Goal: Task Accomplishment & Management: Manage account settings

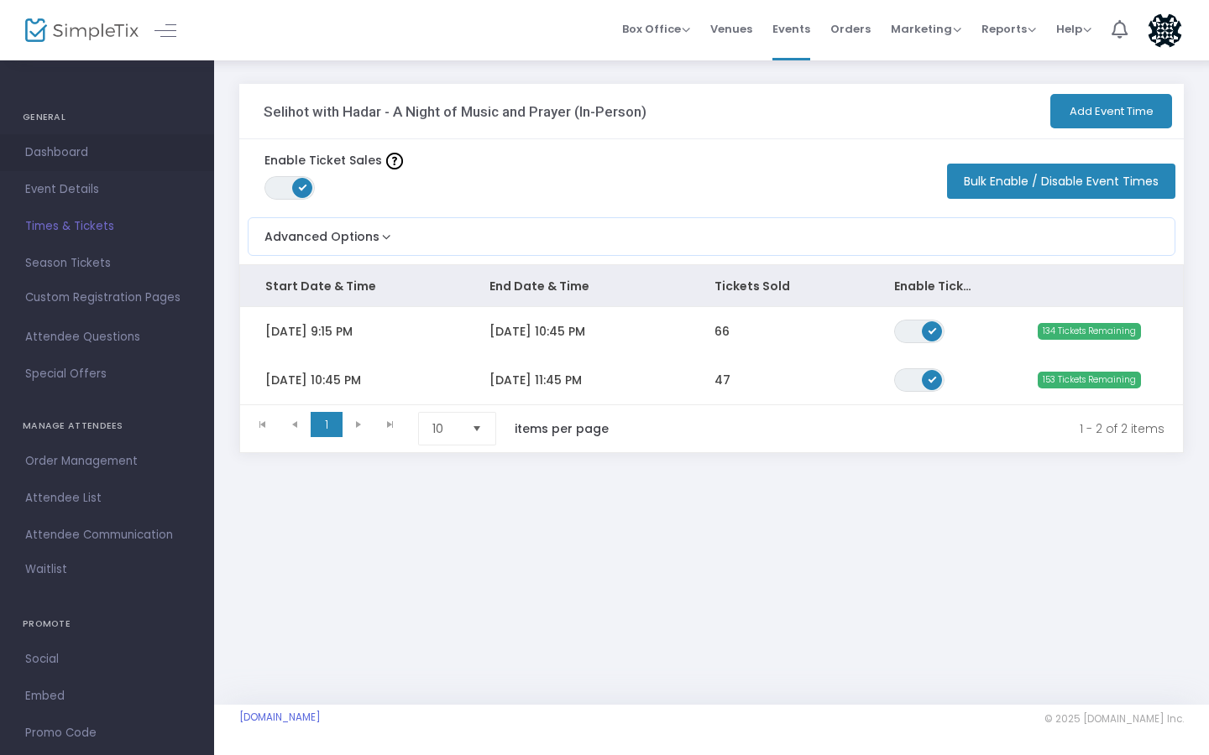
click at [76, 154] on span "Dashboard" at bounding box center [107, 153] width 164 height 22
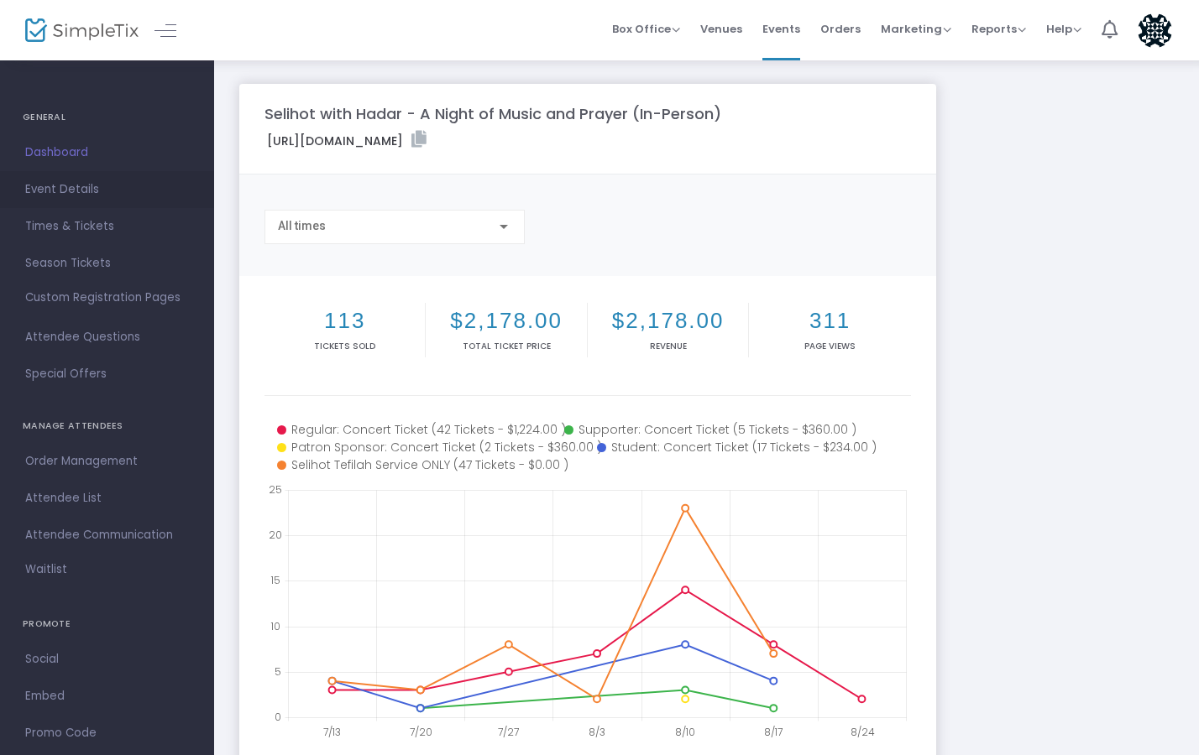
click at [76, 182] on span "Event Details" at bounding box center [107, 190] width 164 height 22
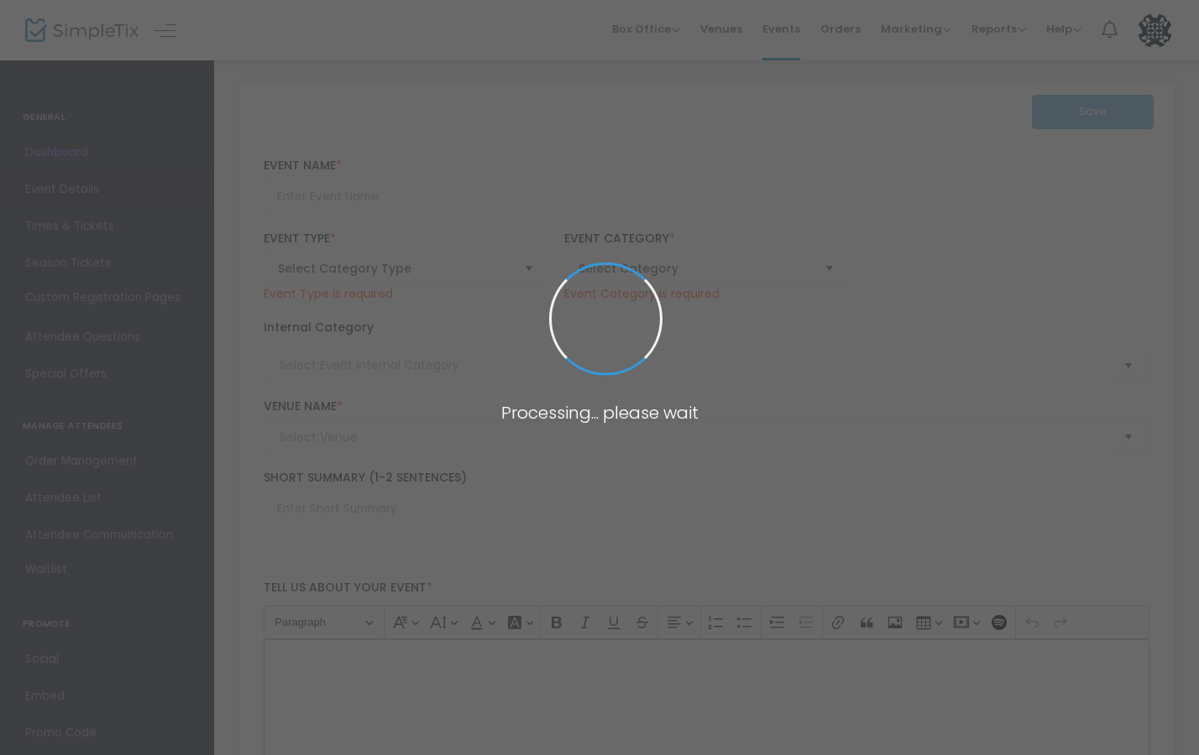
type input "Selihot with Hadar - A Night of Music and Prayer (In-Person)"
type textarea "Selihot concert at [GEOGRAPHIC_DATA]"
type input "Buy Tickets"
type input "Yeshivat Hadar (Hadar)"
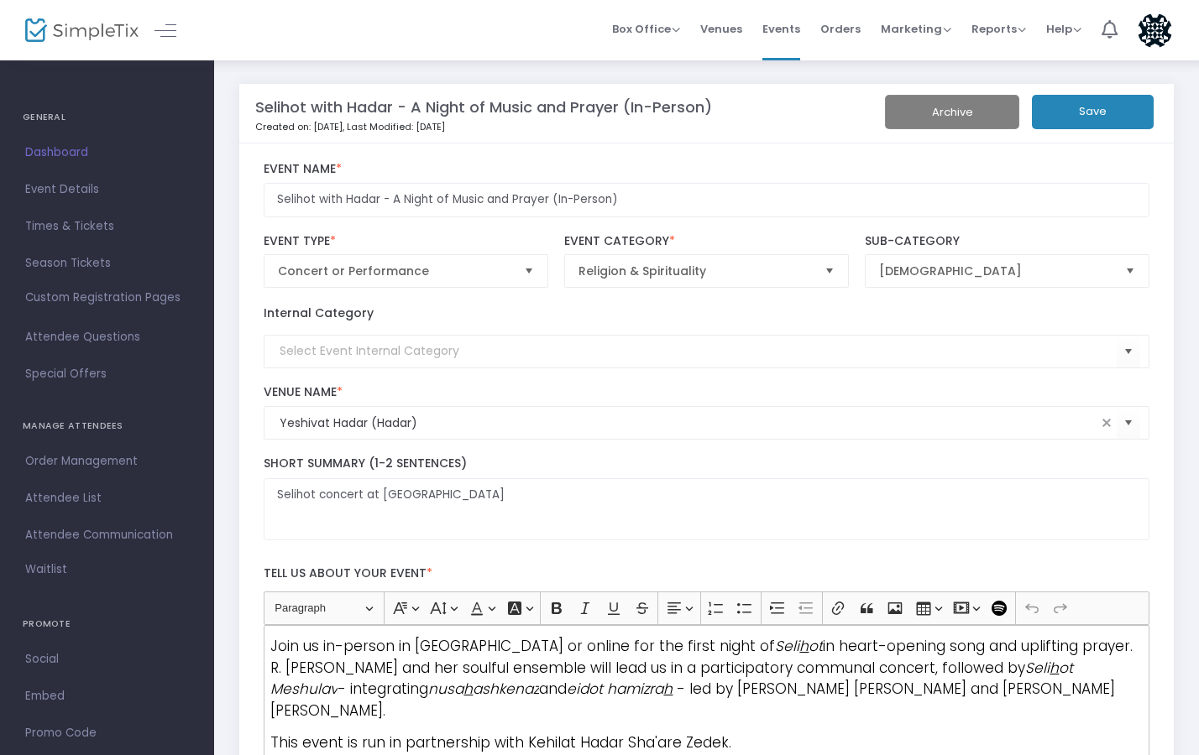
click at [44, 110] on h4 "GENERAL" at bounding box center [107, 118] width 169 height 34
click at [42, 125] on h4 "GENERAL" at bounding box center [107, 118] width 169 height 34
click at [36, 117] on h4 "GENERAL" at bounding box center [107, 118] width 169 height 34
click at [761, 34] on li "Events" at bounding box center [781, 30] width 58 height 60
click at [779, 35] on span "Events" at bounding box center [781, 29] width 38 height 43
